Goal: Find specific page/section: Find specific page/section

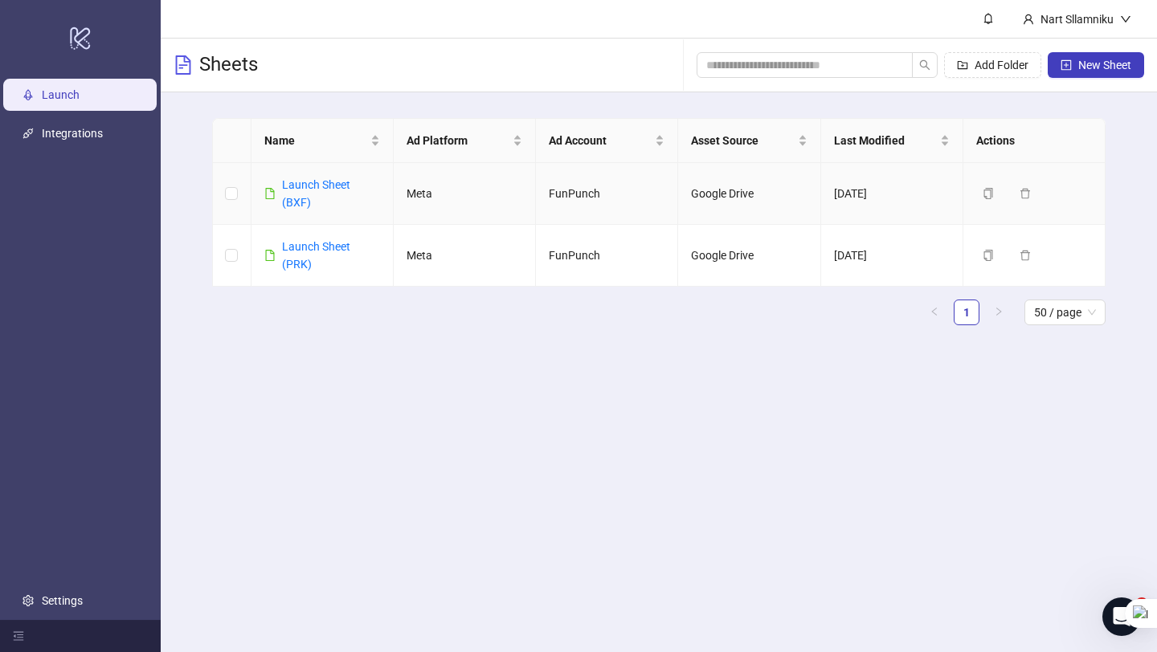
click at [301, 194] on div "Launch Sheet (BXF)" at bounding box center [331, 193] width 98 height 35
click at [286, 178] on link "Launch Sheet (BXF)" at bounding box center [316, 193] width 68 height 31
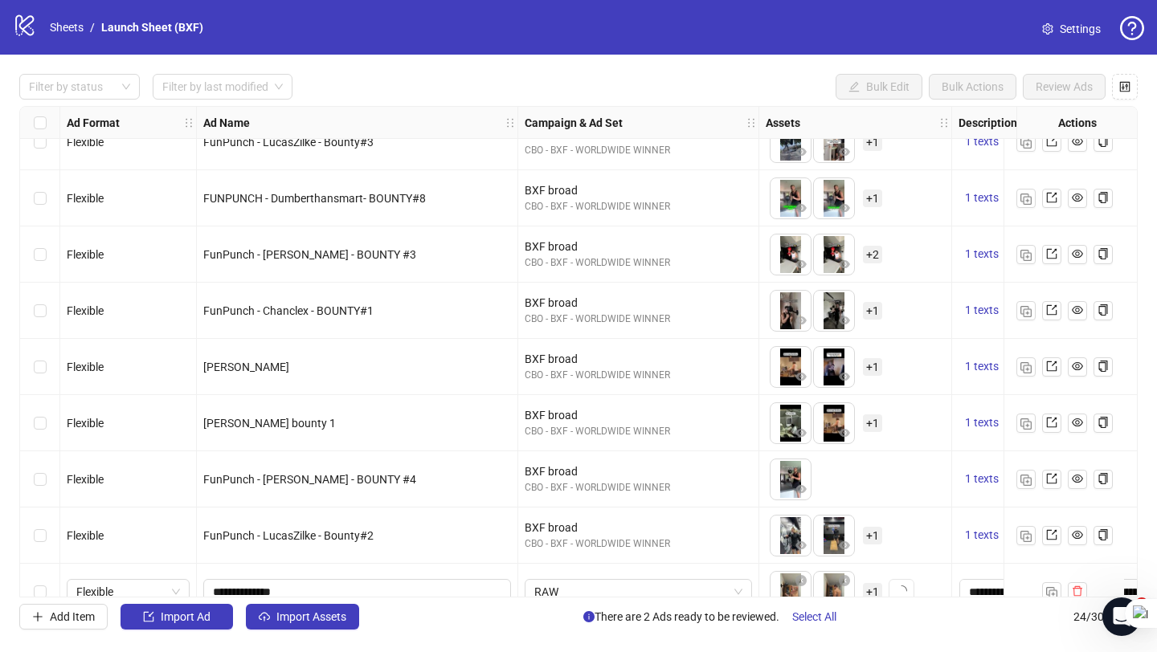
scroll to position [898, 0]
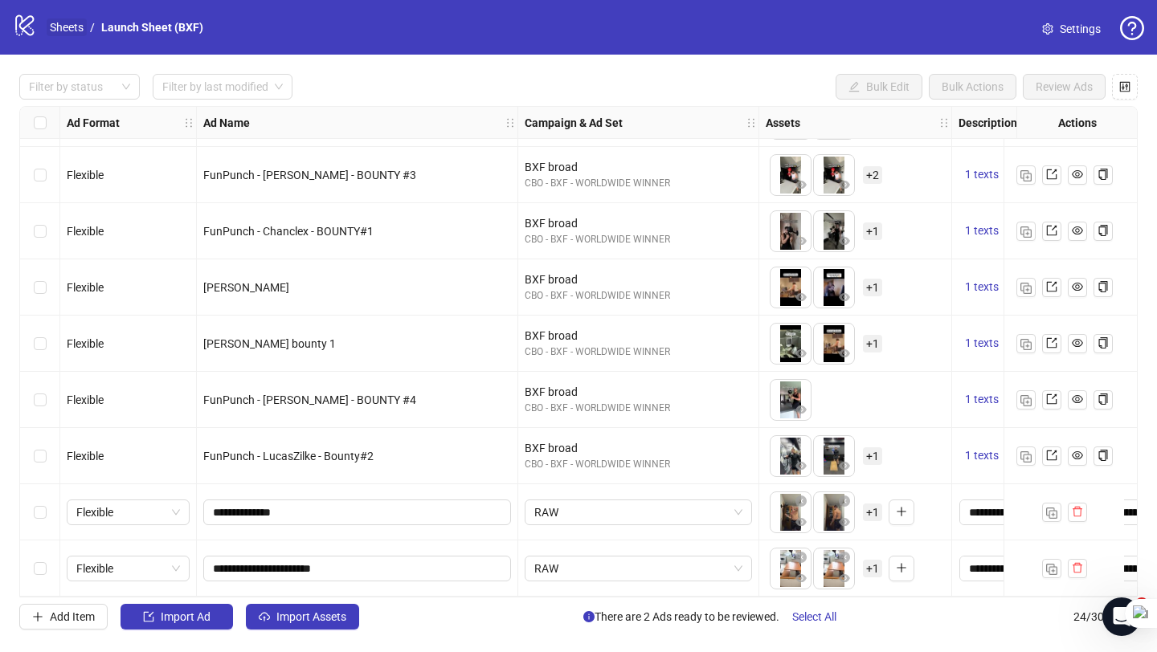
click at [73, 31] on link "Sheets" at bounding box center [67, 27] width 40 height 18
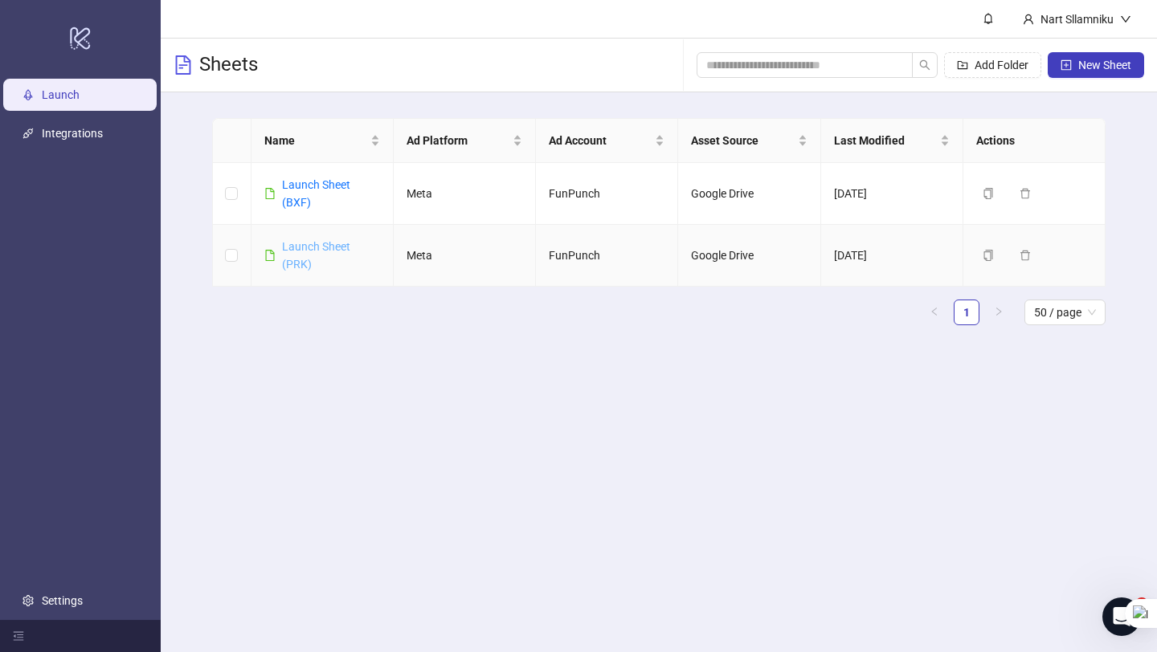
click at [291, 250] on link "Launch Sheet (PRK)" at bounding box center [316, 255] width 68 height 31
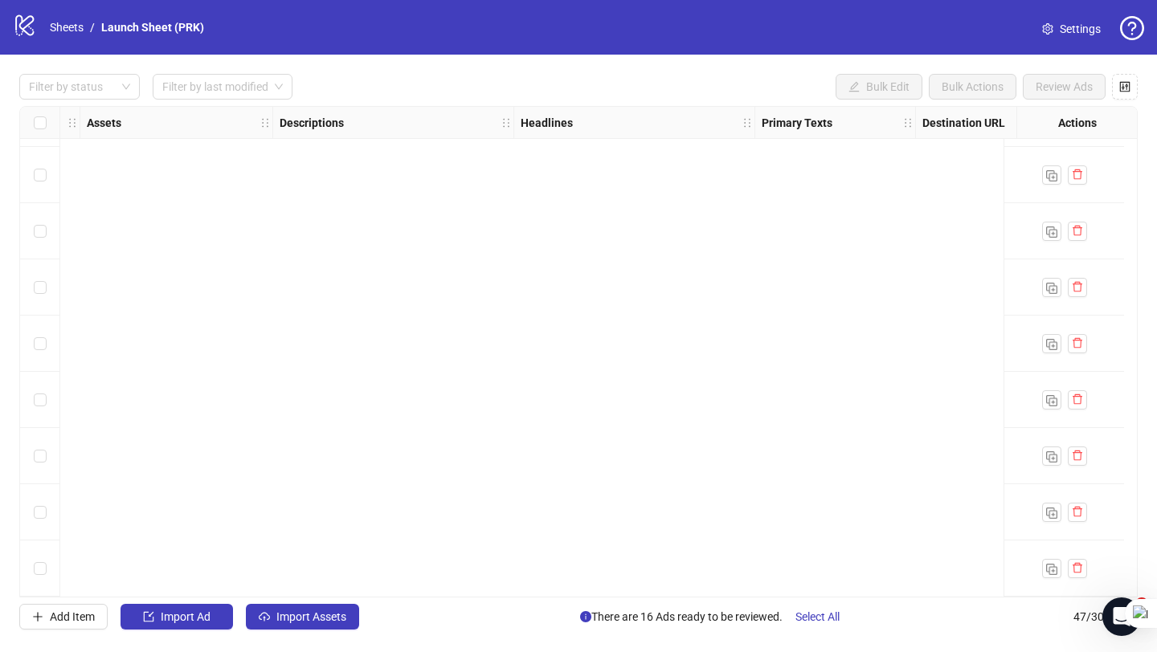
scroll to position [1514, 679]
